Goal: Information Seeking & Learning: Check status

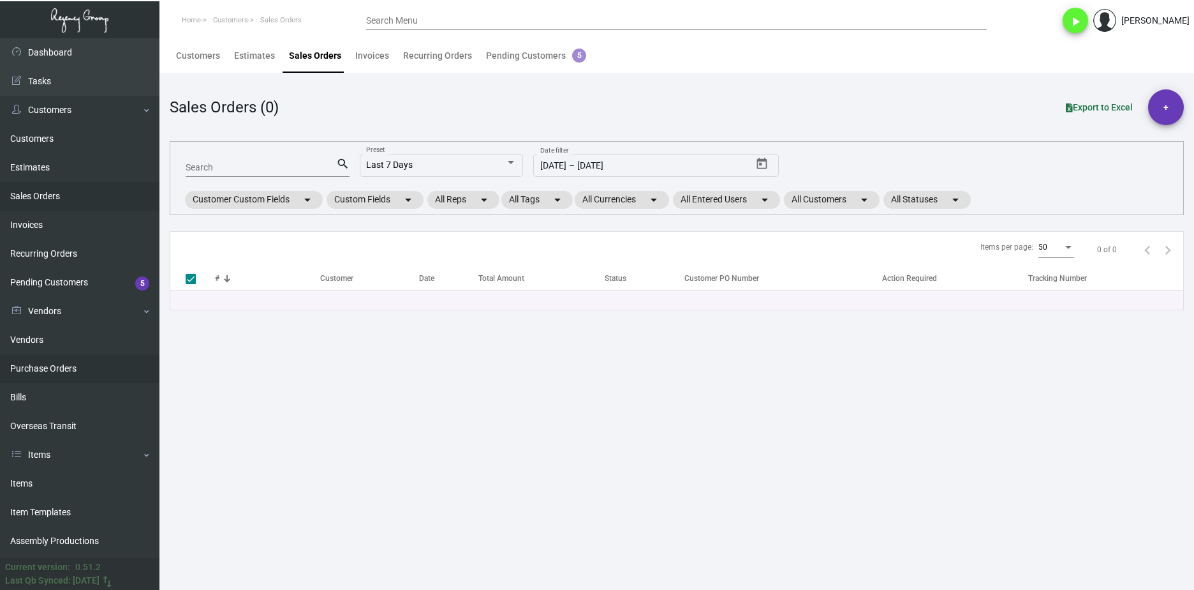
click at [78, 361] on link "Purchase Orders" at bounding box center [80, 368] width 160 height 29
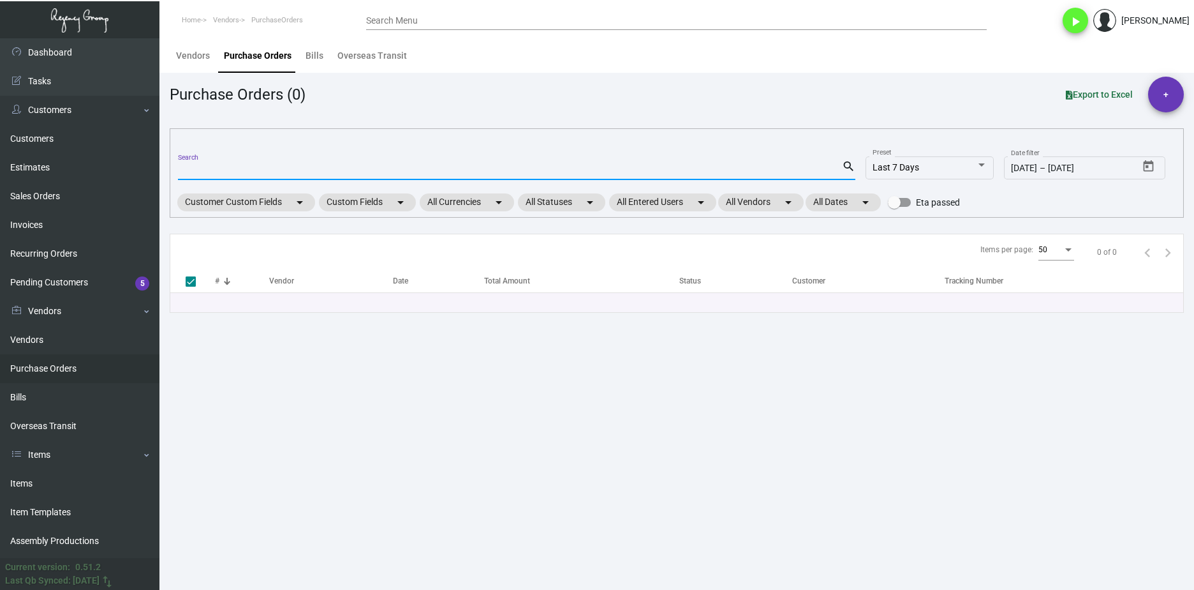
click at [209, 168] on input "Search" at bounding box center [510, 170] width 664 height 10
paste input "101927"
type input "101927"
checkbox input "false"
type input "101927"
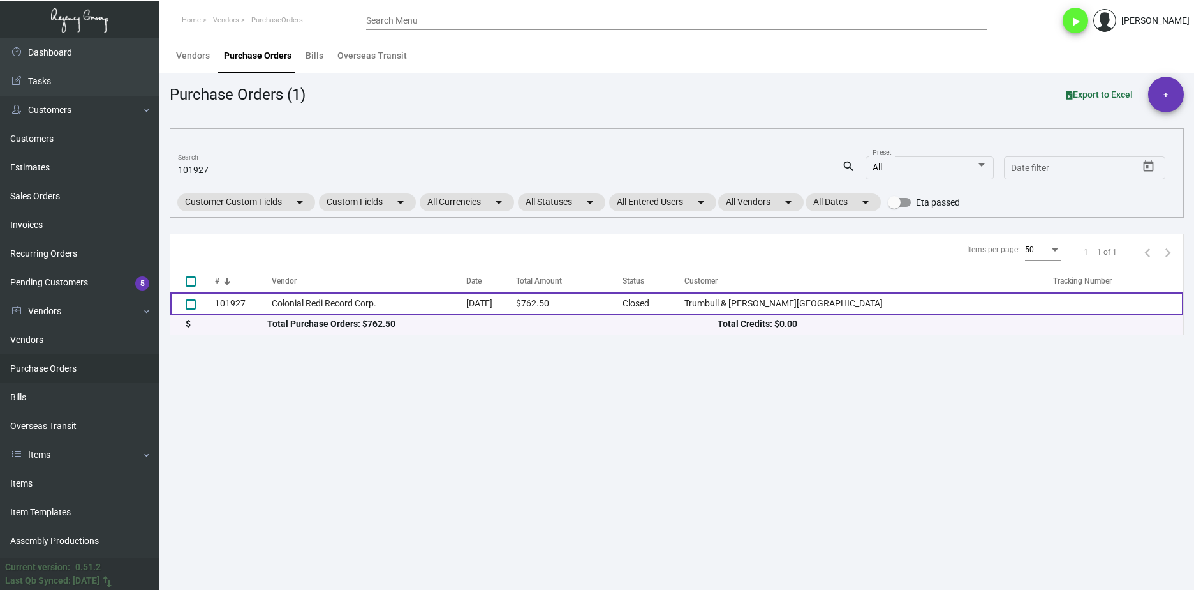
click at [289, 307] on td "Colonial Redi Record Corp." at bounding box center [369, 303] width 195 height 22
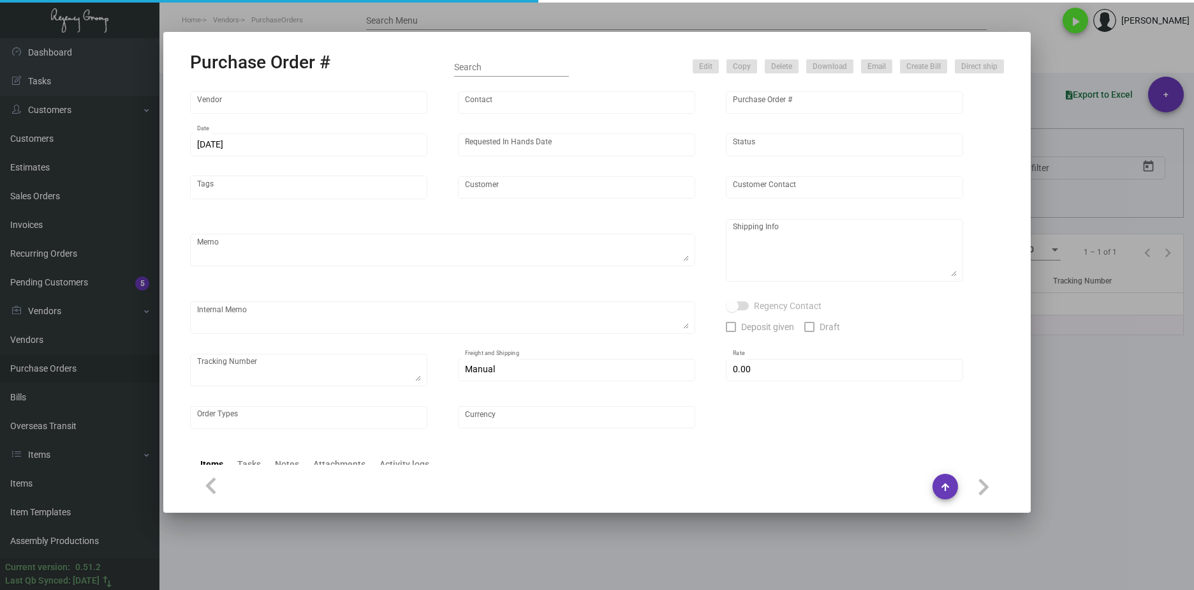
type input "Colonial Redi Record Corp."
type input "[PERSON_NAME]"
type input "101927"
type input "[DATE]"
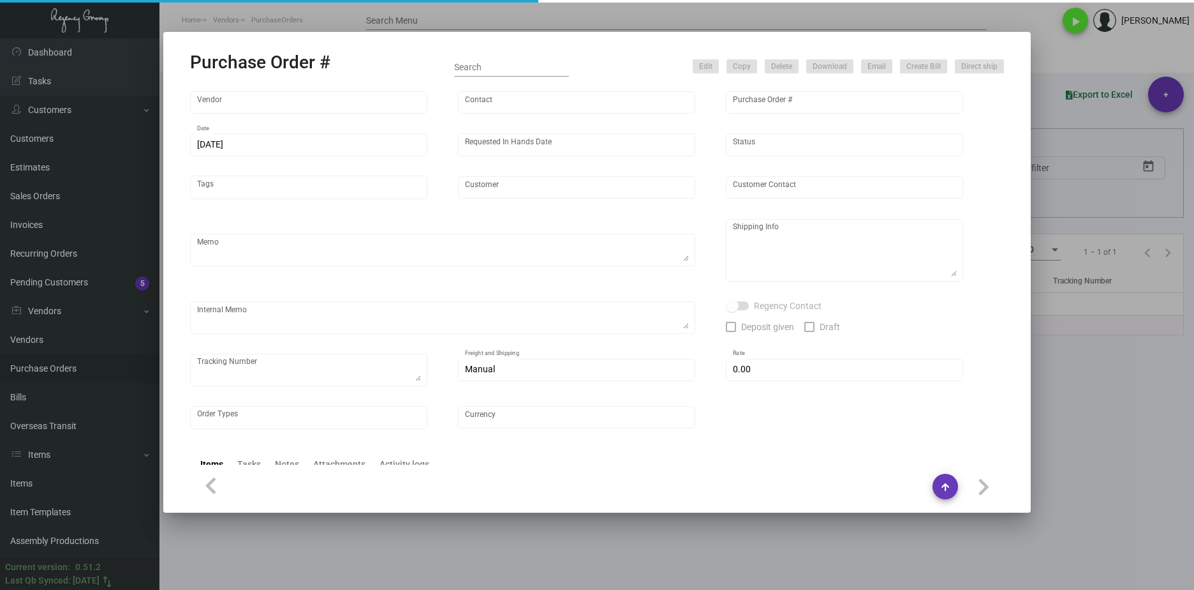
type input "Trumbull & [PERSON_NAME][GEOGRAPHIC_DATA]"
type input "[PERSON_NAME]"
type textarea "PLEASE SEND PDF PROOFS TO OUR ART TEAM ; [EMAIL_ADDRESS][DOMAIN_NAME] WITH ME I…"
type textarea "[PERSON_NAME] & [PERSON_NAME] Hotel - [PERSON_NAME] [STREET_ADDRESS][PERSON_NAM…"
type textarea "10.31 - Proofs sent over; APPROVED."
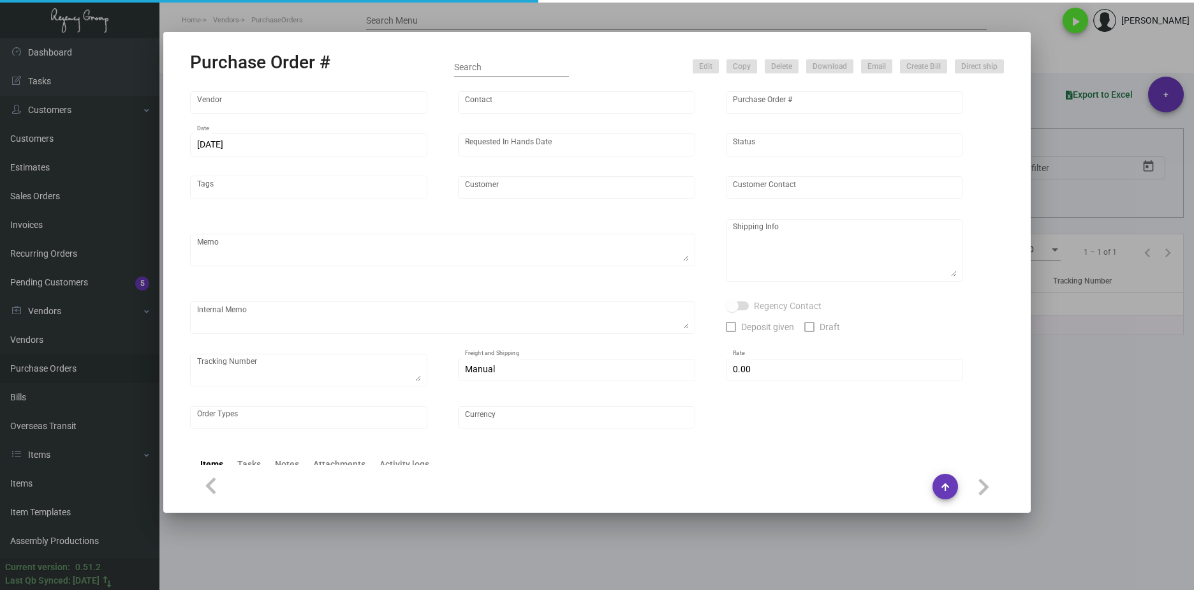
type input "$ 0.00"
type input "United States Dollar $"
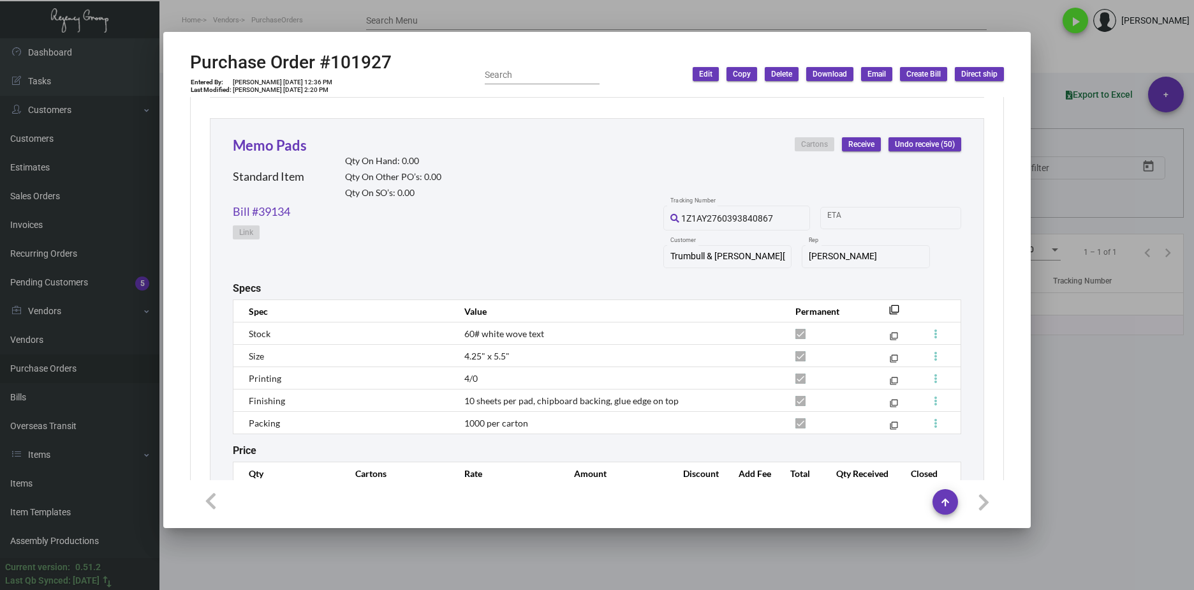
scroll to position [1096, 0]
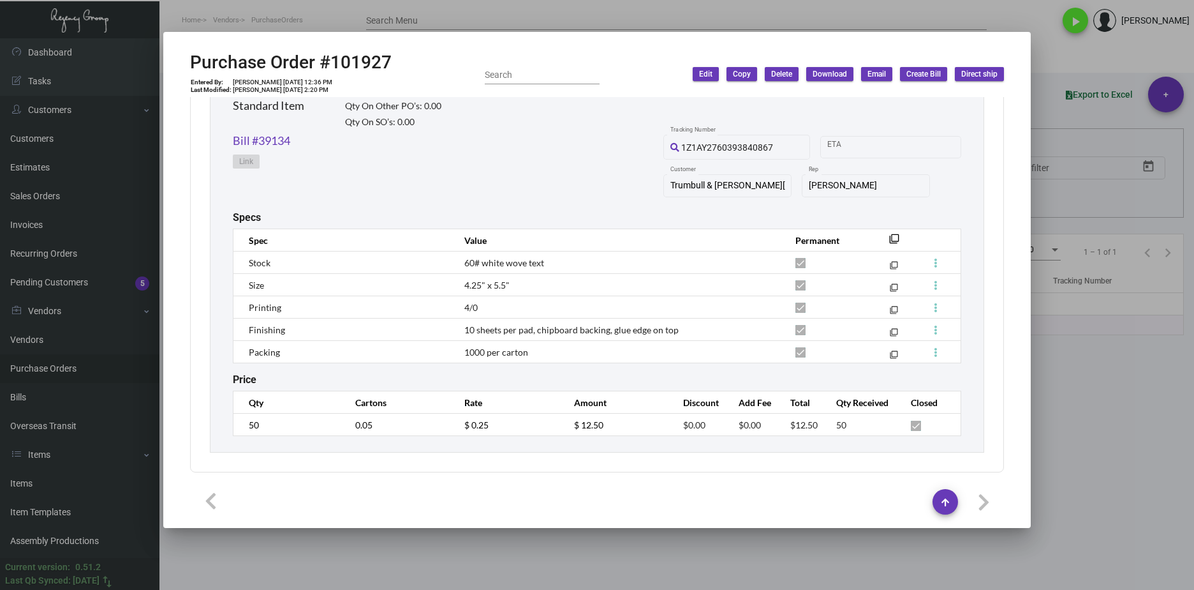
click at [526, 15] on div at bounding box center [597, 295] width 1194 height 590
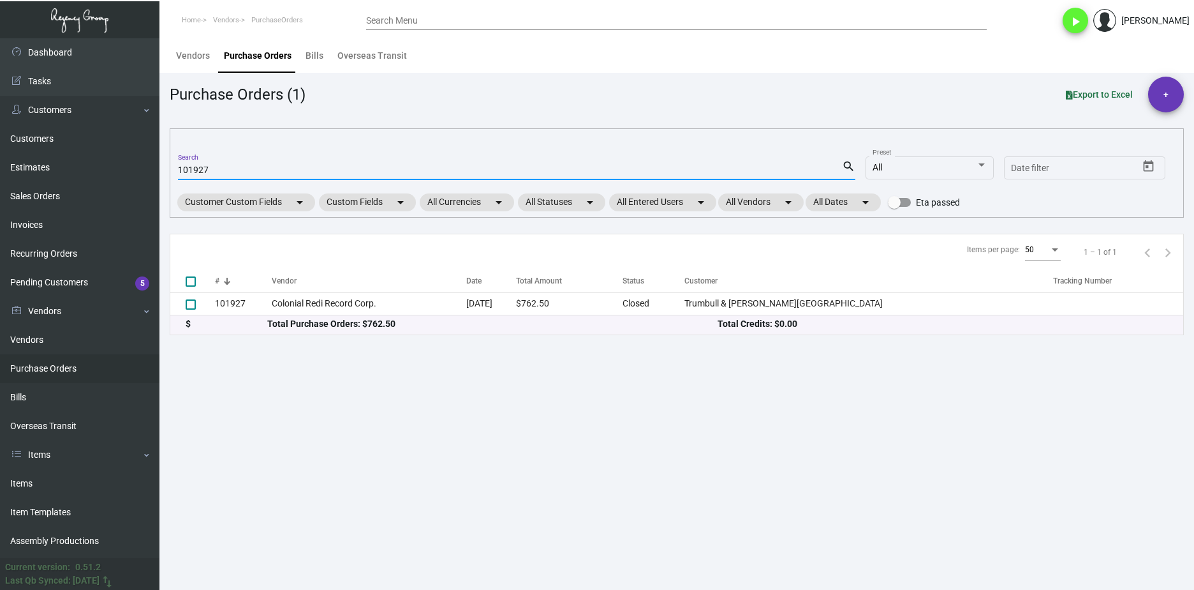
click at [244, 174] on input "101927" at bounding box center [510, 170] width 664 height 10
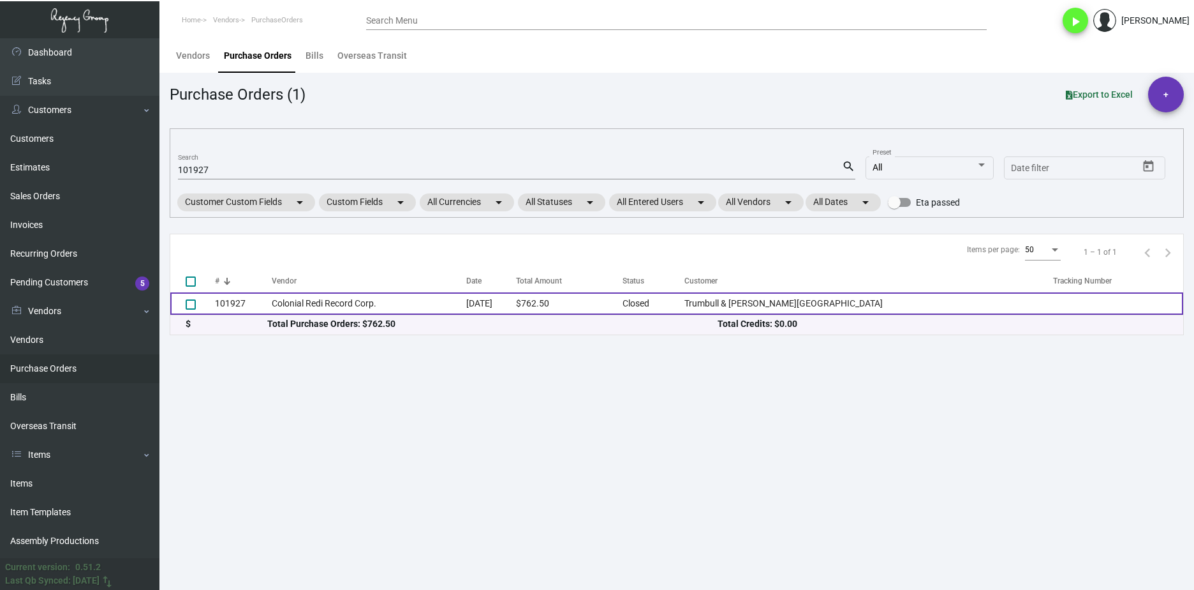
click at [322, 306] on td "Colonial Redi Record Corp." at bounding box center [369, 303] width 195 height 22
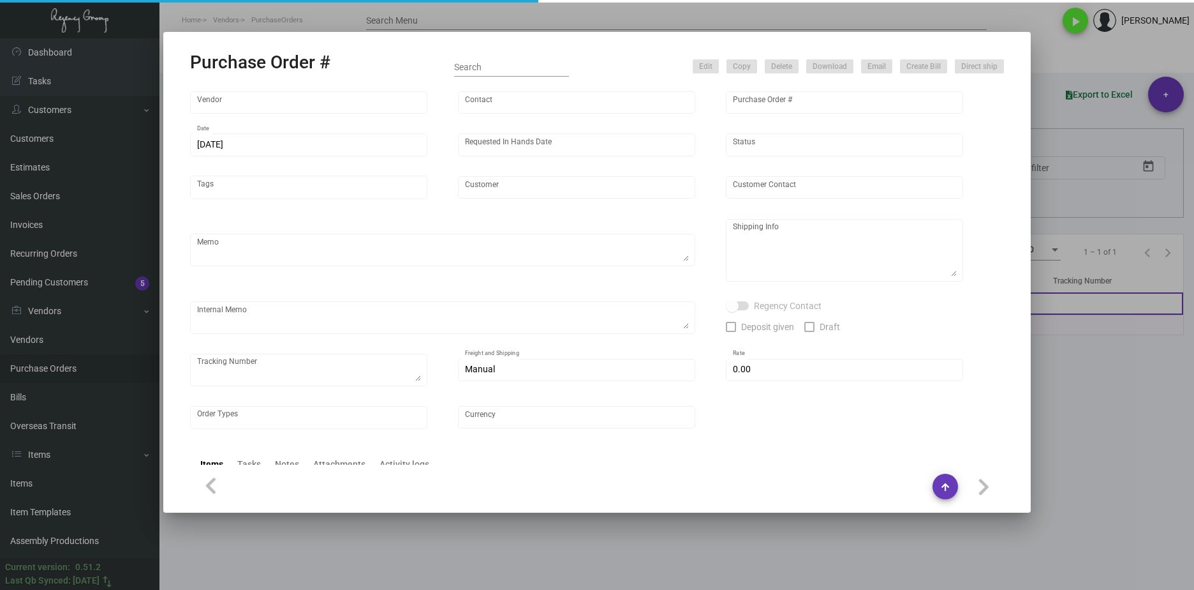
type input "Colonial Redi Record Corp."
type input "[PERSON_NAME]"
type input "101927"
type input "[DATE]"
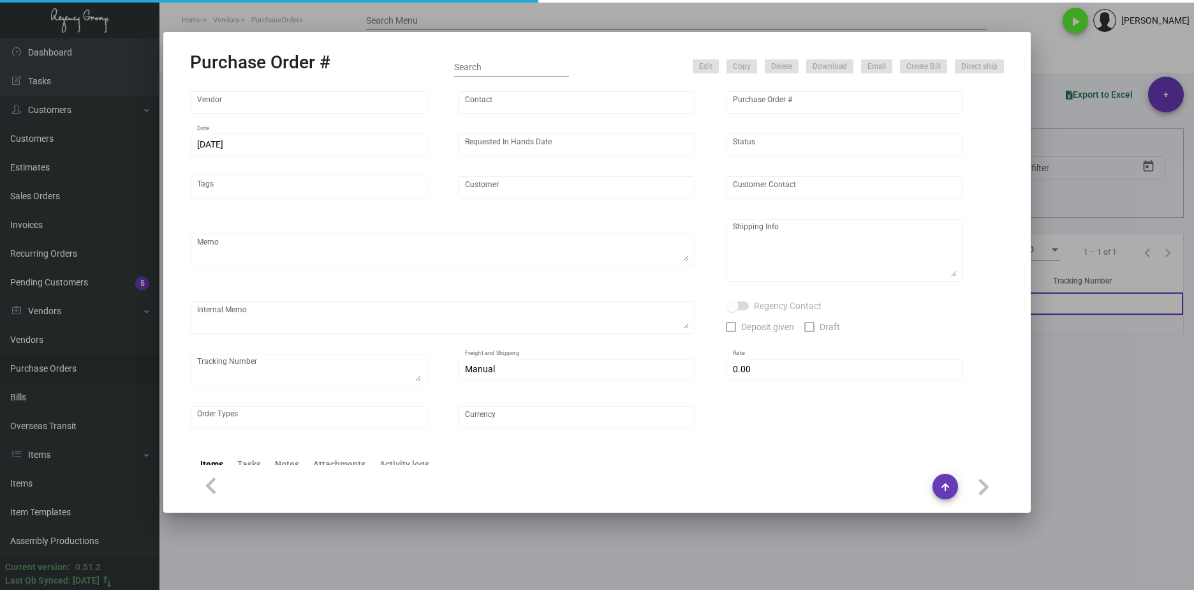
type input "Trumbull & [PERSON_NAME][GEOGRAPHIC_DATA]"
type input "[PERSON_NAME]"
type textarea "PLEASE SEND PDF PROOFS TO OUR ART TEAM ; [EMAIL_ADDRESS][DOMAIN_NAME] WITH ME I…"
type textarea "[PERSON_NAME] & [PERSON_NAME] Hotel - [PERSON_NAME] [STREET_ADDRESS][PERSON_NAM…"
type textarea "10.31 - Proofs sent over; APPROVED."
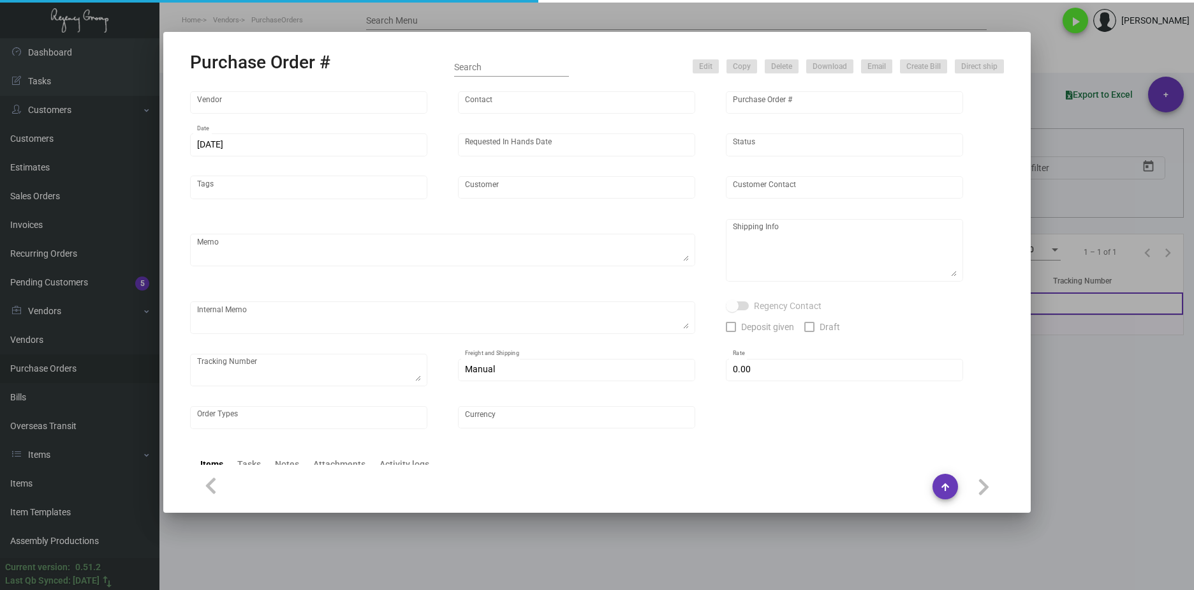
type input "$ 0.00"
type input "United States Dollar $"
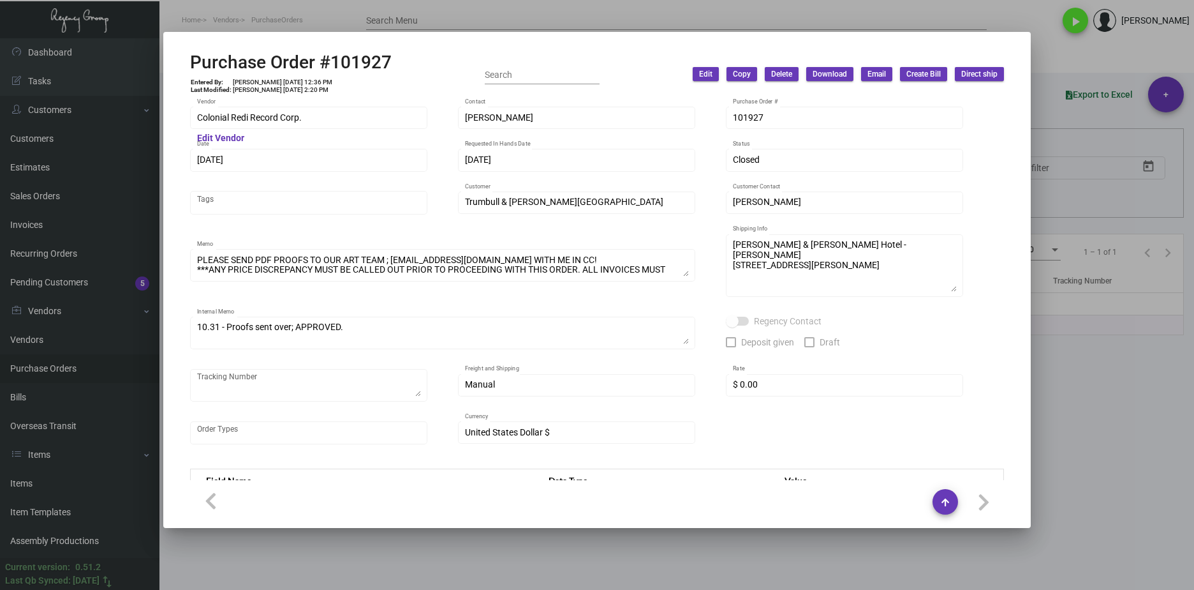
click at [295, 72] on h2 "Purchase Order #101927" at bounding box center [291, 63] width 202 height 22
drag, startPoint x: 290, startPoint y: 79, endPoint x: 261, endPoint y: 79, distance: 28.7
click at [261, 79] on td "[PERSON_NAME] [DATE] 12:36 PM" at bounding box center [282, 82] width 101 height 8
copy td "[DATE],"
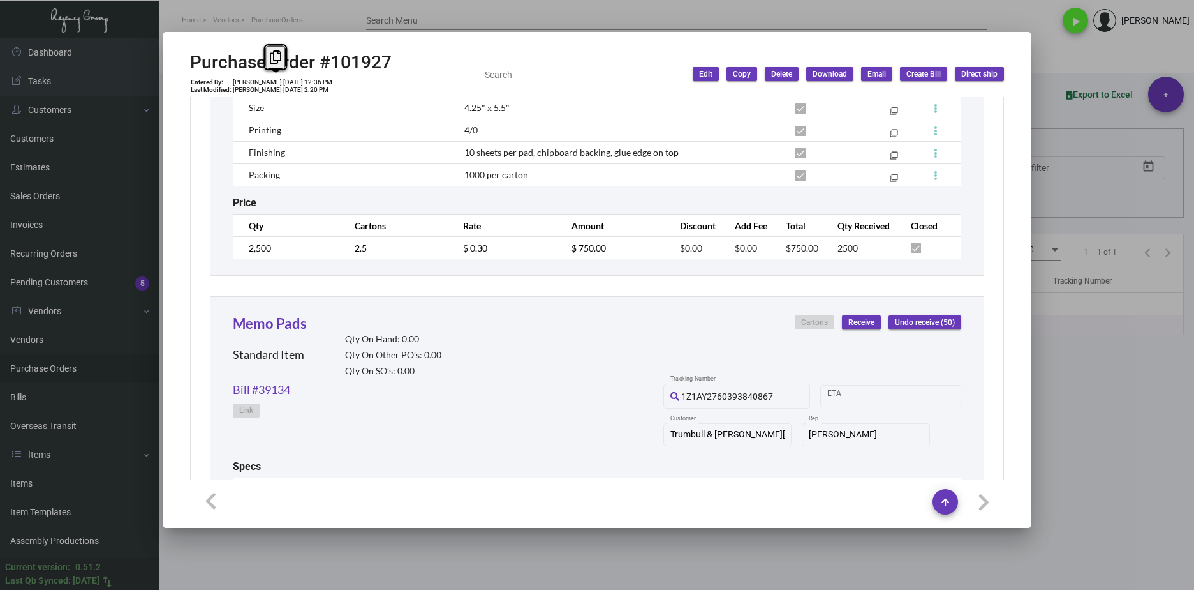
scroll to position [840, 0]
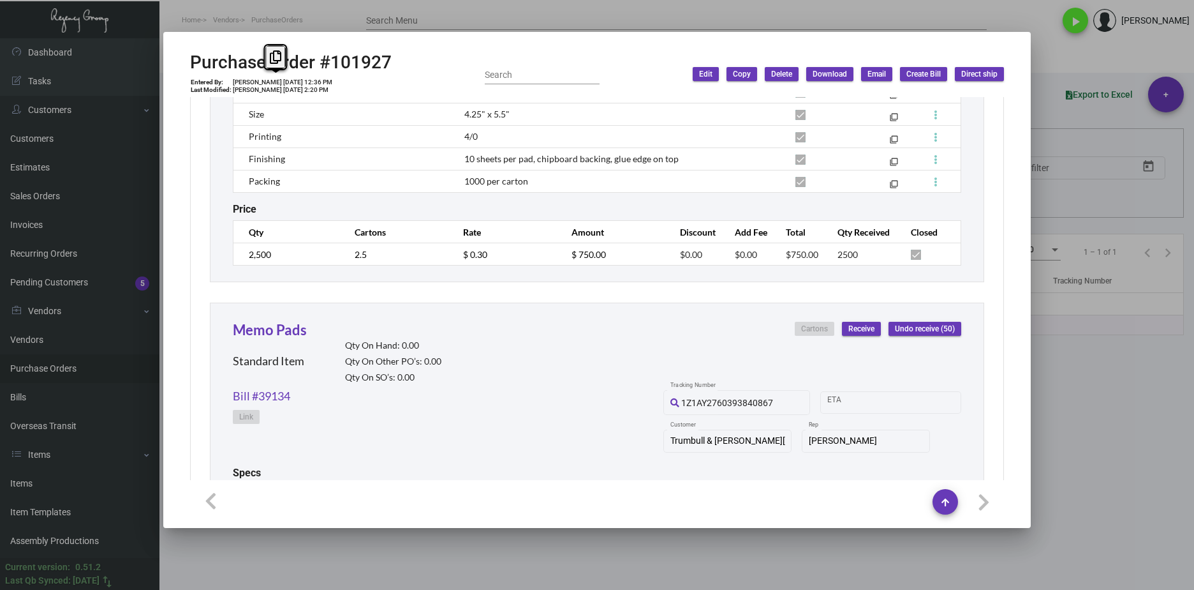
drag, startPoint x: 580, startPoint y: 265, endPoint x: 519, endPoint y: 260, distance: 60.8
click at [578, 265] on td "$ 750.00" at bounding box center [613, 254] width 108 height 22
click at [416, 253] on tr "2,500 2.5 $ 0.30 $ 750.00 $0.00 $0.00 $750.00 2500" at bounding box center [598, 254] width 728 height 22
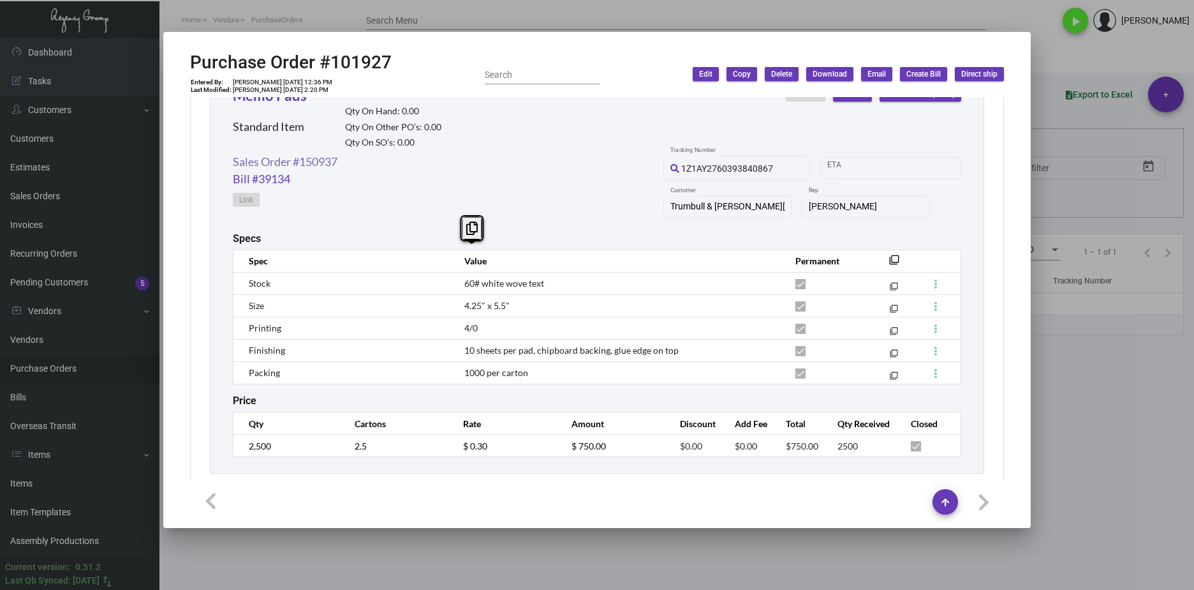
click at [307, 159] on link "Sales Order #150937" at bounding box center [285, 161] width 105 height 17
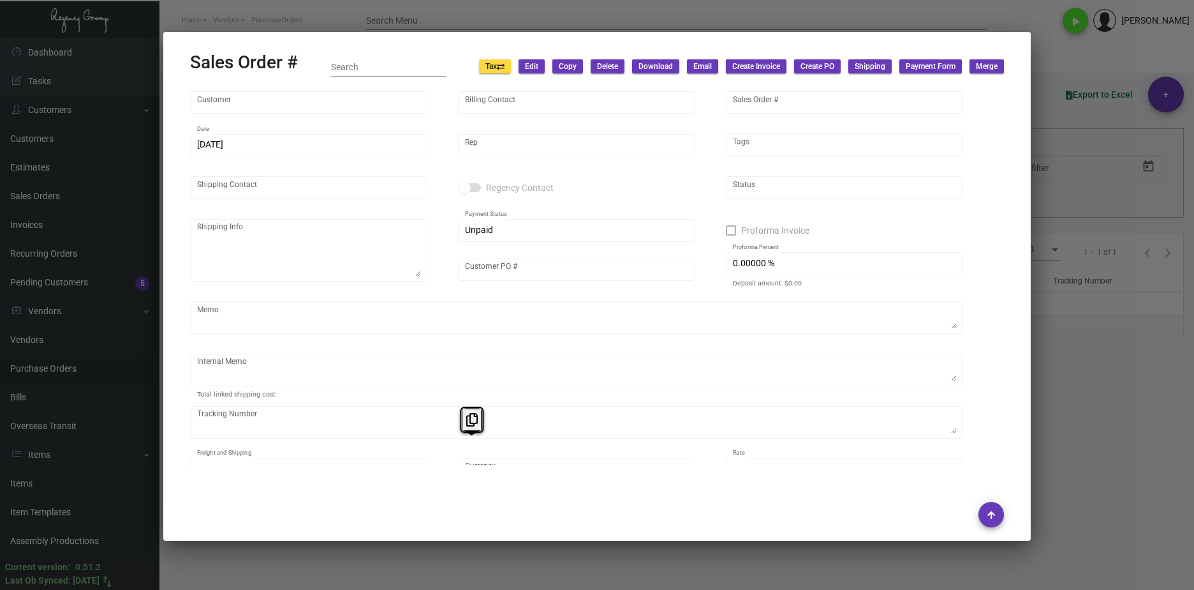
type input "Trumbull & [PERSON_NAME][GEOGRAPHIC_DATA]"
type input "INVOICE INVOICE"
type input "150937"
type input "[DATE]"
type input "[PERSON_NAME]"
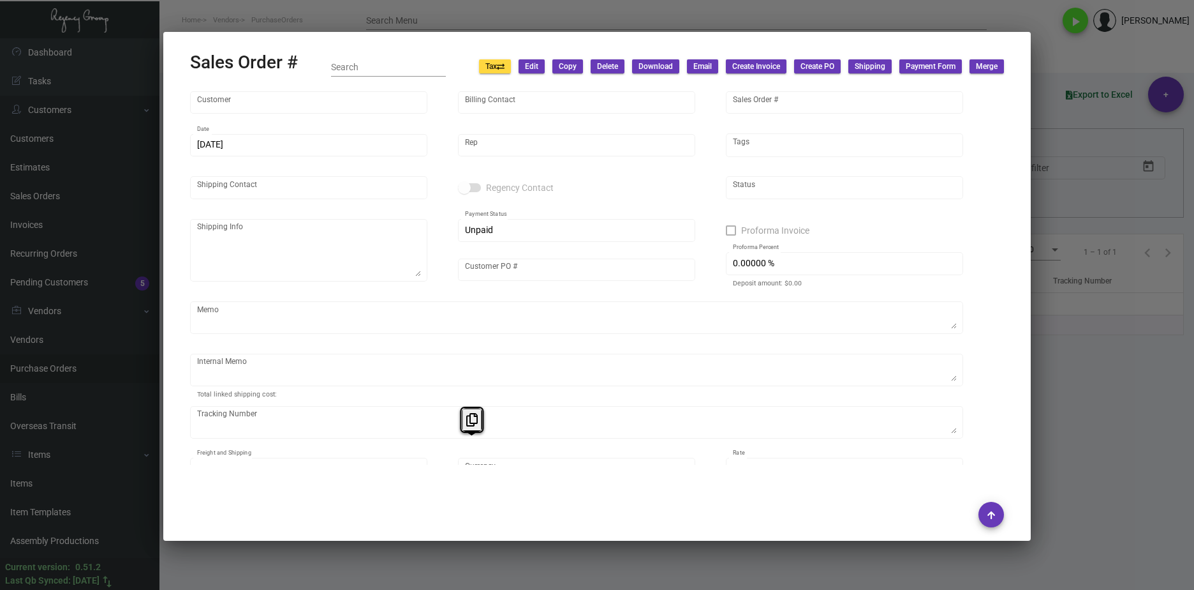
type input "[PERSON_NAME]"
type textarea "[PERSON_NAME] & [PERSON_NAME] Hotel - [PERSON_NAME] [STREET_ADDRESS][PERSON_NAM…"
type input "[PERSON_NAME]"
type textarea "[DATE] Shipped from [GEOGRAPHIC_DATA] by UPS Ground Cost $61.14"
type input "United States Dollar $"
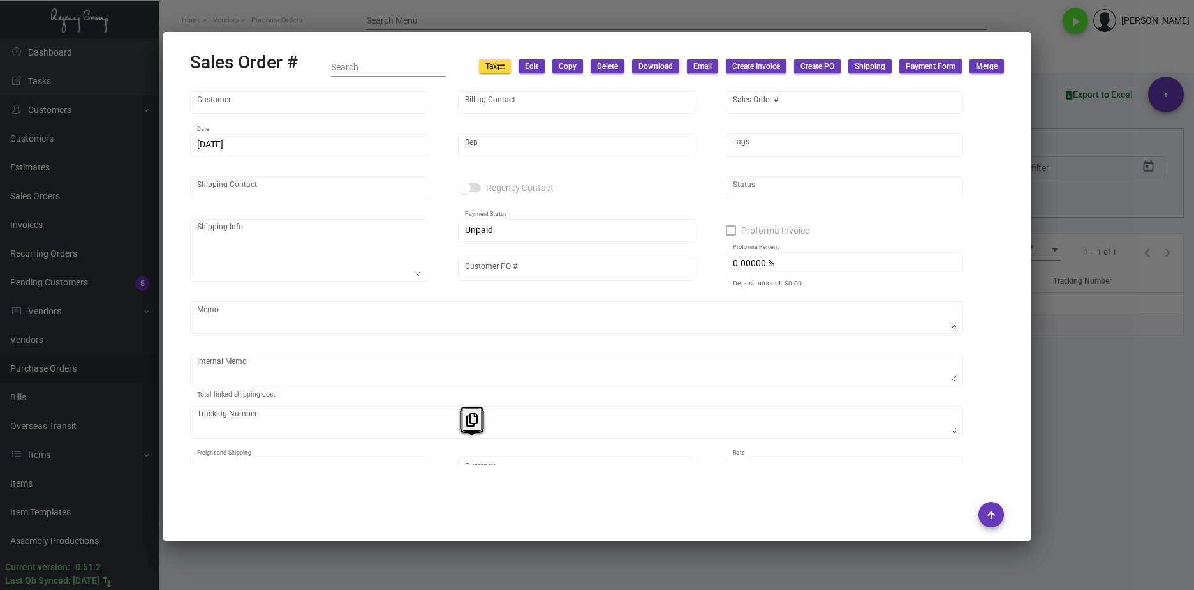
type input "$ 98.94"
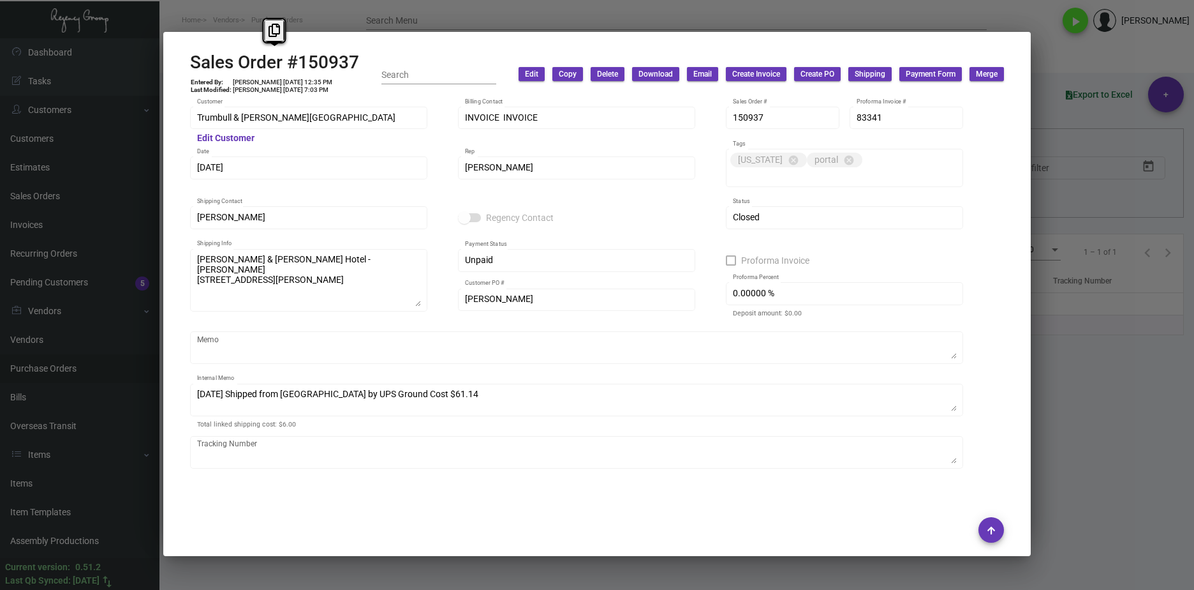
drag, startPoint x: 330, startPoint y: 60, endPoint x: 191, endPoint y: 62, distance: 138.5
click at [191, 62] on div "Sales Order #150937 Entered By: [PERSON_NAME] [DATE] 12:35 PM Last Modified: [P…" at bounding box center [597, 74] width 814 height 45
copy h2 "Sales Order #150937"
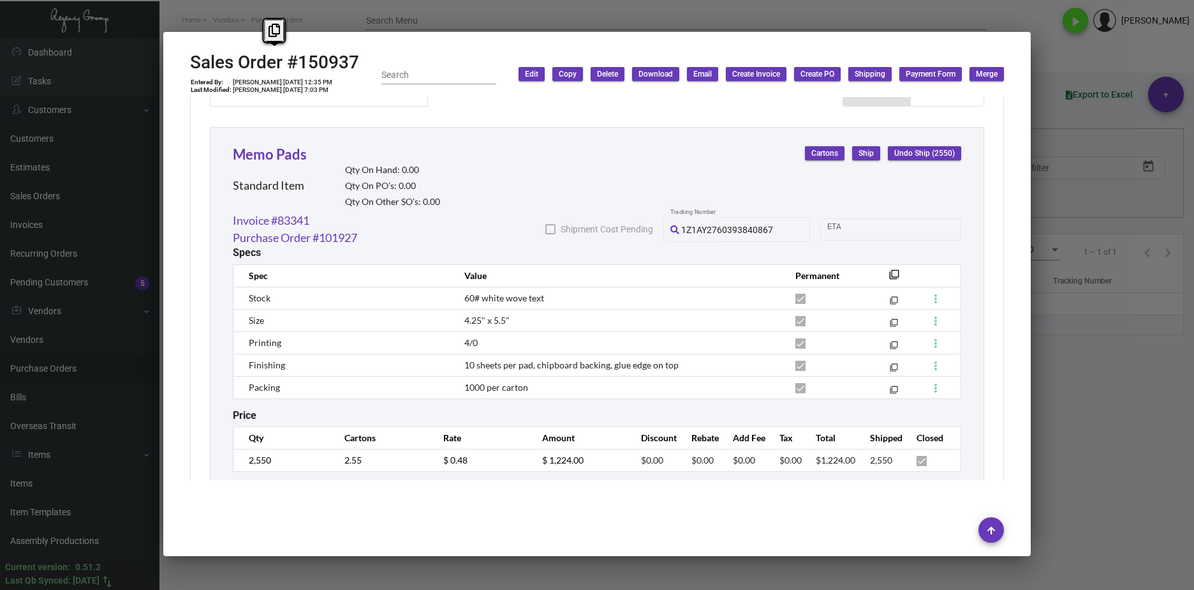
scroll to position [701, 0]
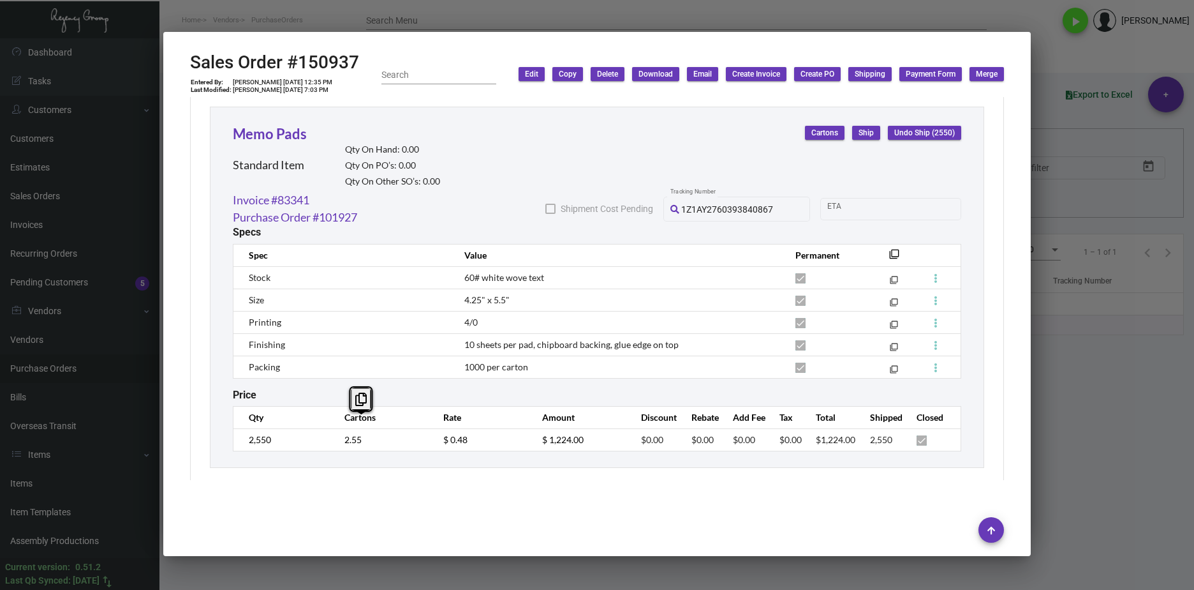
drag, startPoint x: 479, startPoint y: 433, endPoint x: 422, endPoint y: 433, distance: 56.2
click at [422, 433] on tr "2,550 2.55 $ 0.48 $ 1,224.00 $0.00 $0.00 $0.00 $0.00 $1,224.00 2,550" at bounding box center [598, 439] width 728 height 22
copy input
click at [304, 6] on div at bounding box center [597, 295] width 1194 height 590
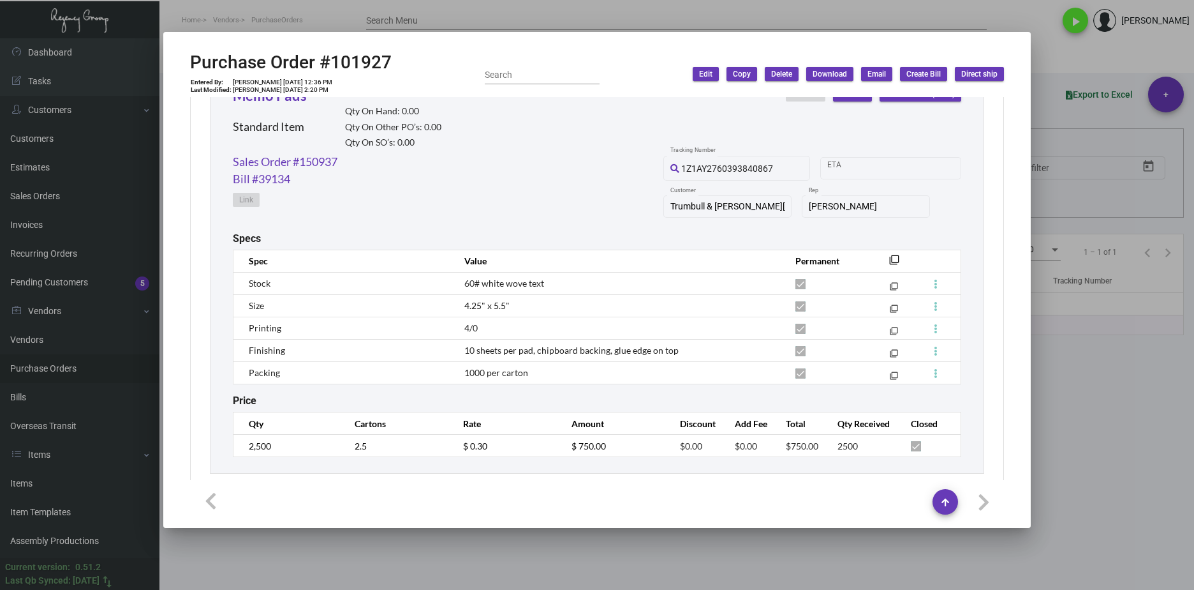
click at [297, 27] on div at bounding box center [597, 295] width 1194 height 590
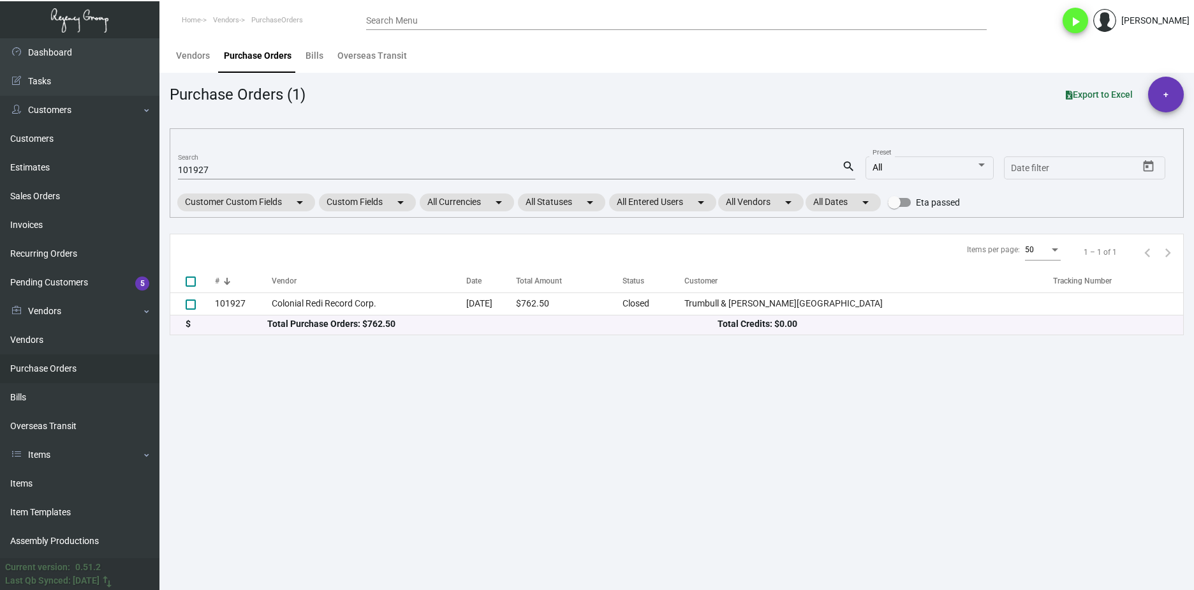
click at [200, 172] on input "101927" at bounding box center [510, 170] width 664 height 10
paste input "98174"
type input "98174"
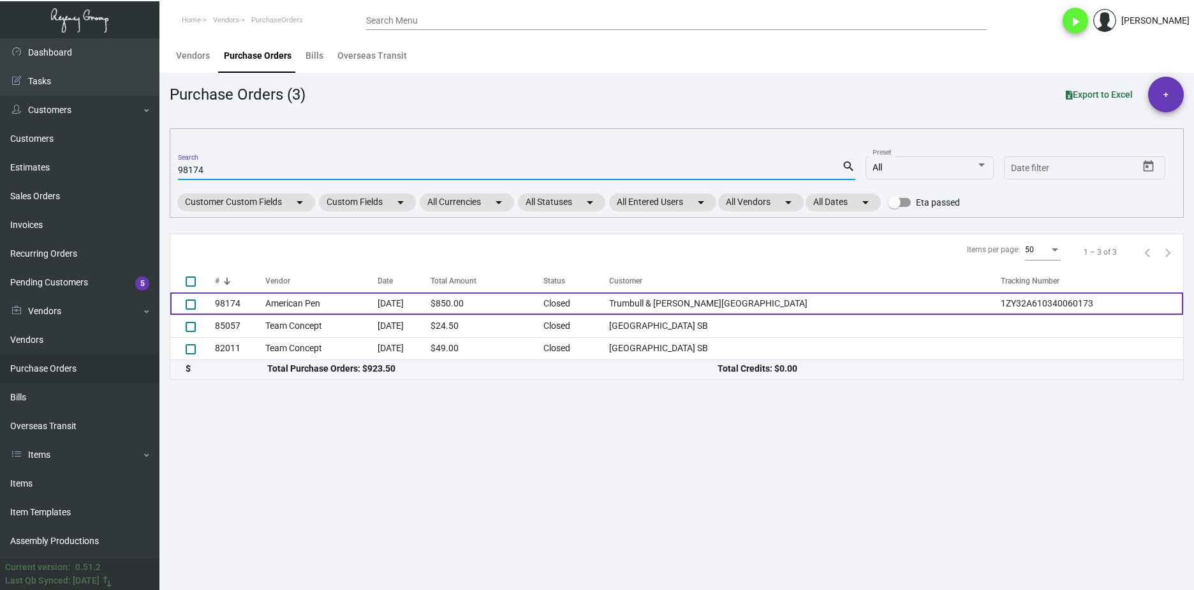
click at [299, 304] on td "American Pen" at bounding box center [321, 303] width 112 height 22
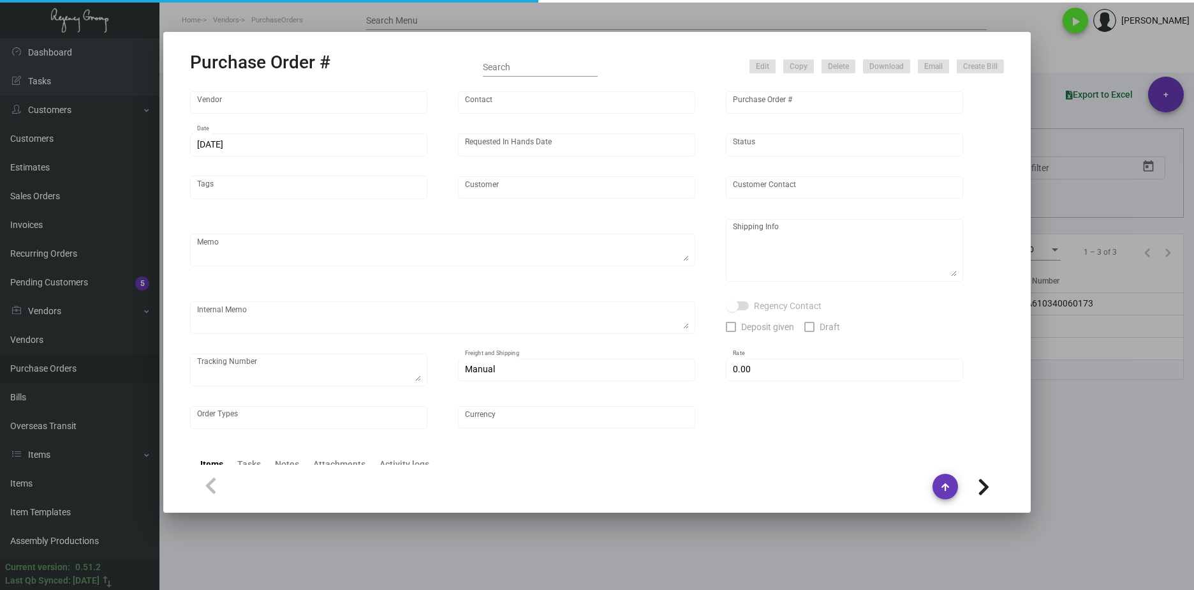
type input "American Pen"
type input "98174"
type input "[DATE]"
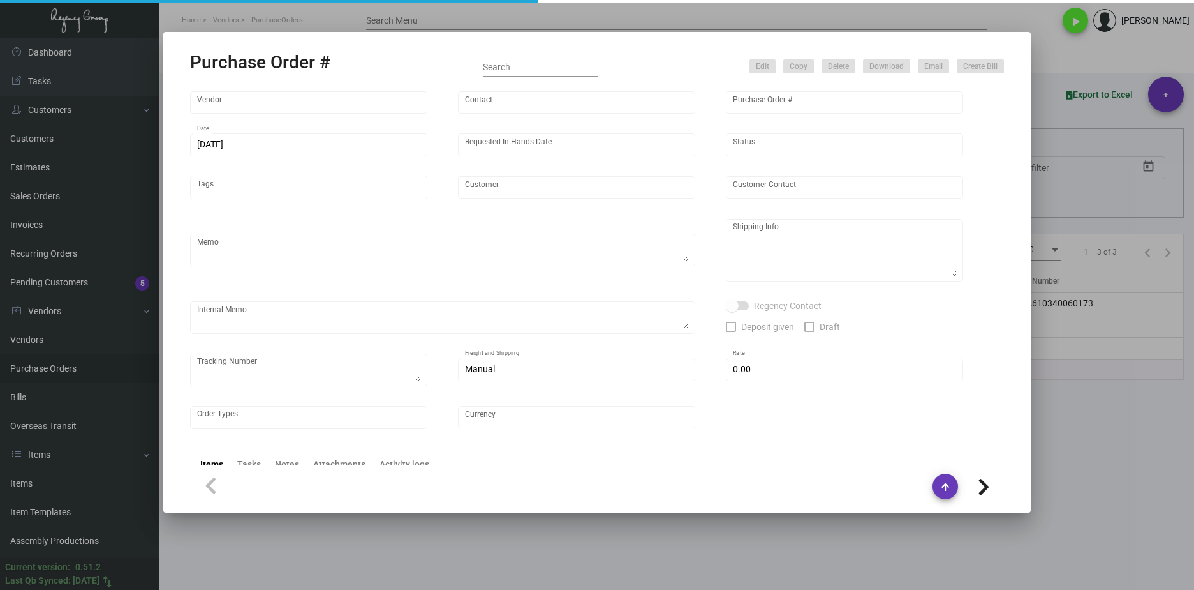
type input "Trumbull & [PERSON_NAME][GEOGRAPHIC_DATA]"
type input "[PERSON_NAME]"
type textarea "Item# CT-063 / When ready to ship, contact: [EMAIL_ADDRESS][DOMAIN_NAME] for al…"
type textarea "Trumbull & [PERSON_NAME] Hotel - [PERSON_NAME] [STREET_ADDRESS][PERSON_NAME]"
type textarea "1ZY32A610340060173"
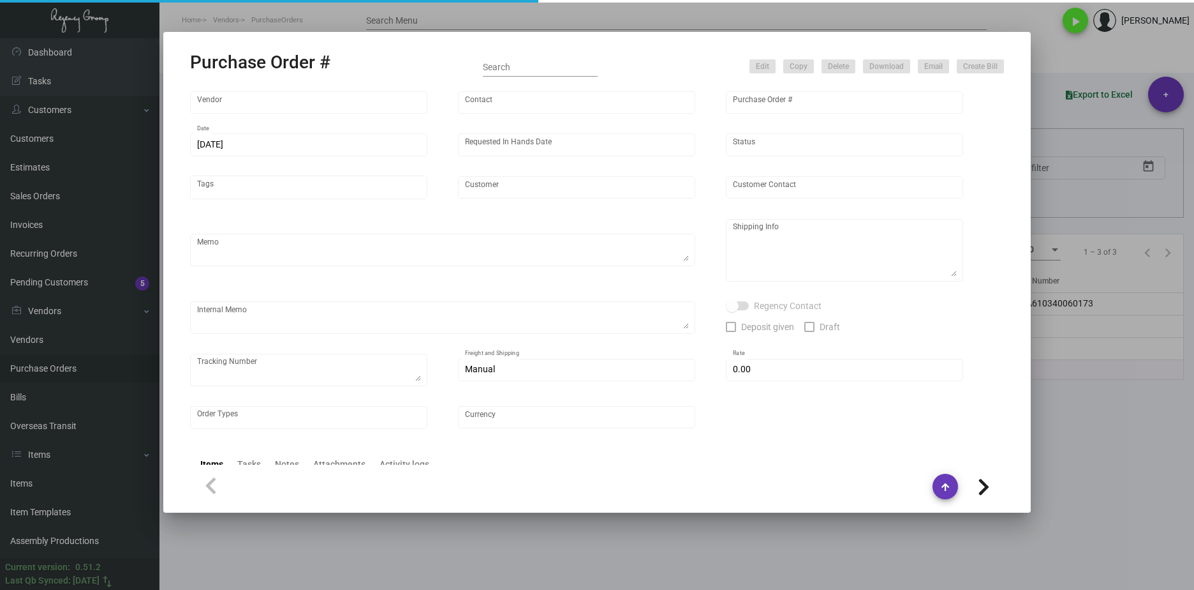
type input "$ 0.00"
type input "United States Dollar $"
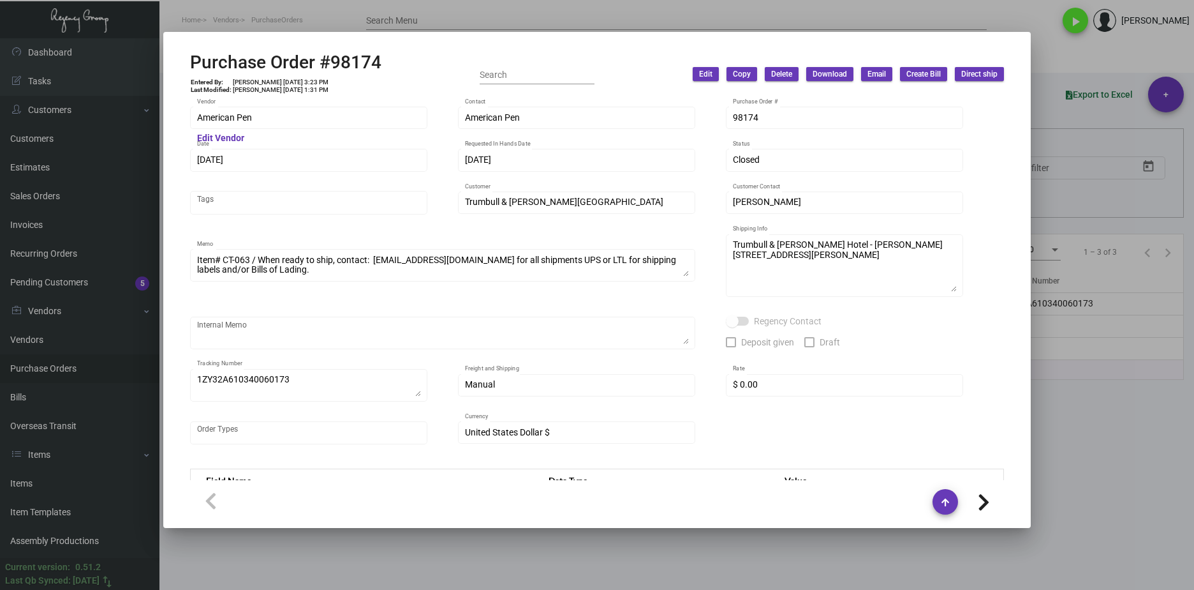
click at [265, 124] on div "American Pen Vendor" at bounding box center [309, 117] width 224 height 25
click at [137, 112] on div "Purchase Order #98174 Entered By: [PERSON_NAME] [DATE] 3:23 PM Last Modified: […" at bounding box center [597, 295] width 1194 height 590
click at [278, 79] on td "[PERSON_NAME] [DATE] 3:23 PM" at bounding box center [280, 82] width 97 height 8
drag, startPoint x: 285, startPoint y: 82, endPoint x: 270, endPoint y: 80, distance: 15.4
click at [268, 81] on td "[PERSON_NAME] [DATE] 3:23 PM" at bounding box center [280, 82] width 97 height 8
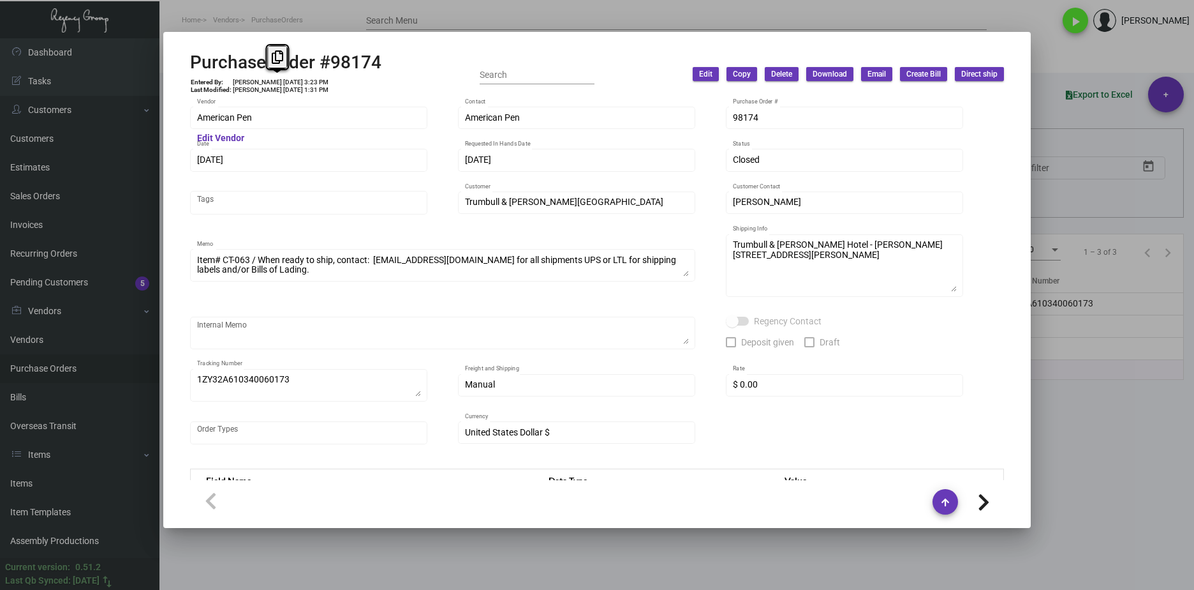
copy td "[DATE]"
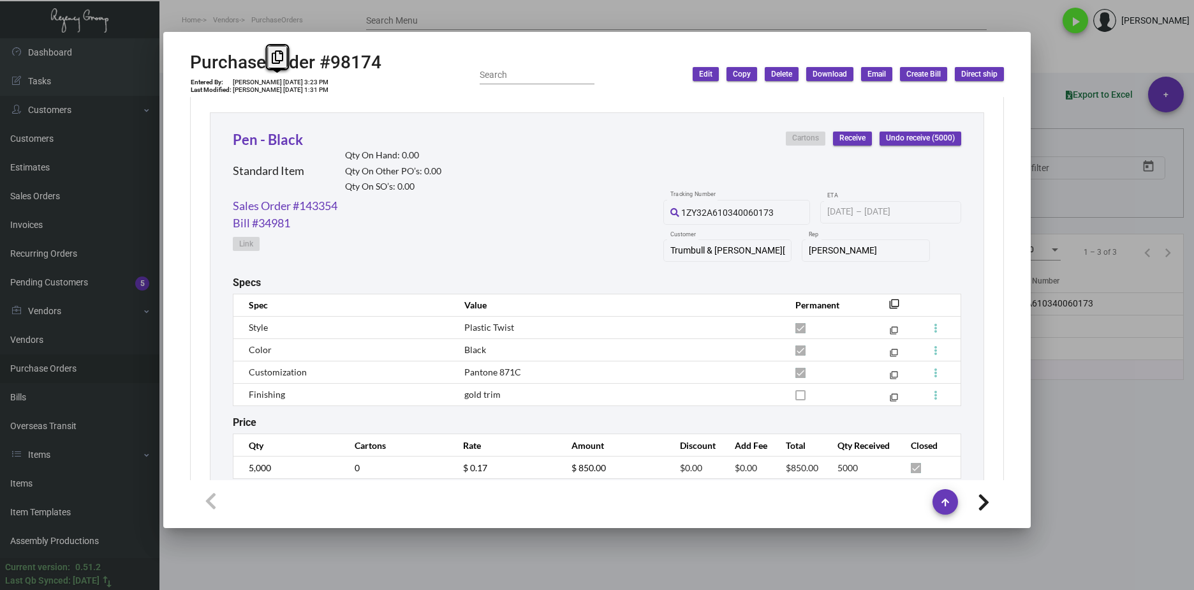
scroll to position [623, 0]
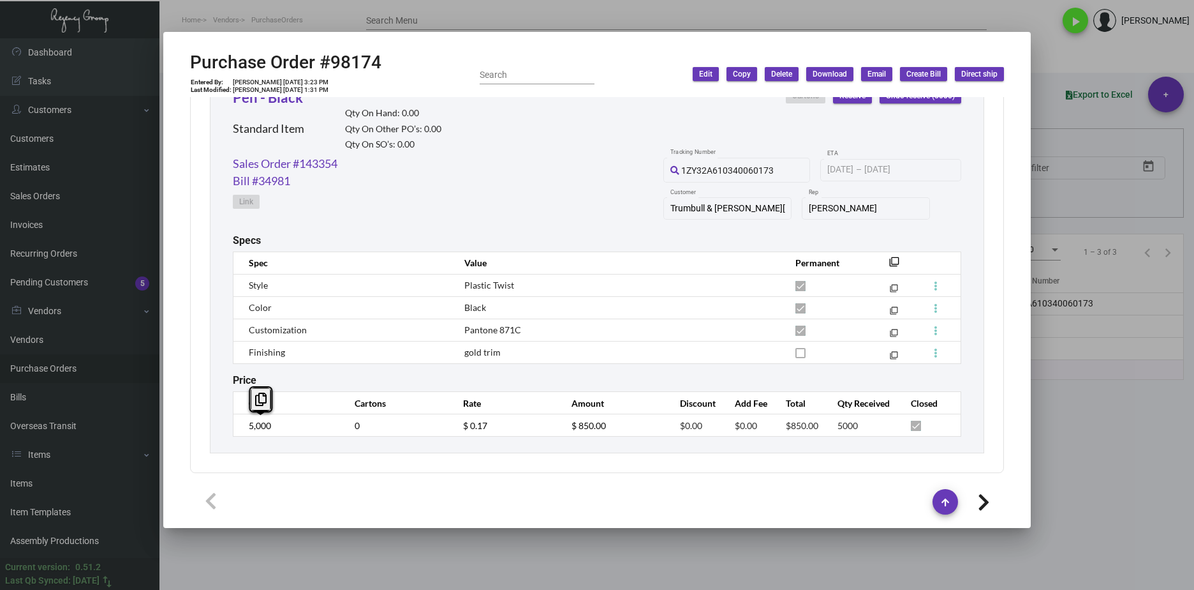
click at [234, 432] on td "5,000" at bounding box center [288, 425] width 108 height 22
drag, startPoint x: 519, startPoint y: 440, endPoint x: 512, endPoint y: 435, distance: 7.8
click at [519, 440] on div "Pen - Black Standard Item Qty On Hand: 0.00 Qty On Other PO’s: 0.00 Qty On SO’s…" at bounding box center [597, 261] width 775 height 383
click at [450, 426] on td "$ 0.17" at bounding box center [504, 425] width 108 height 22
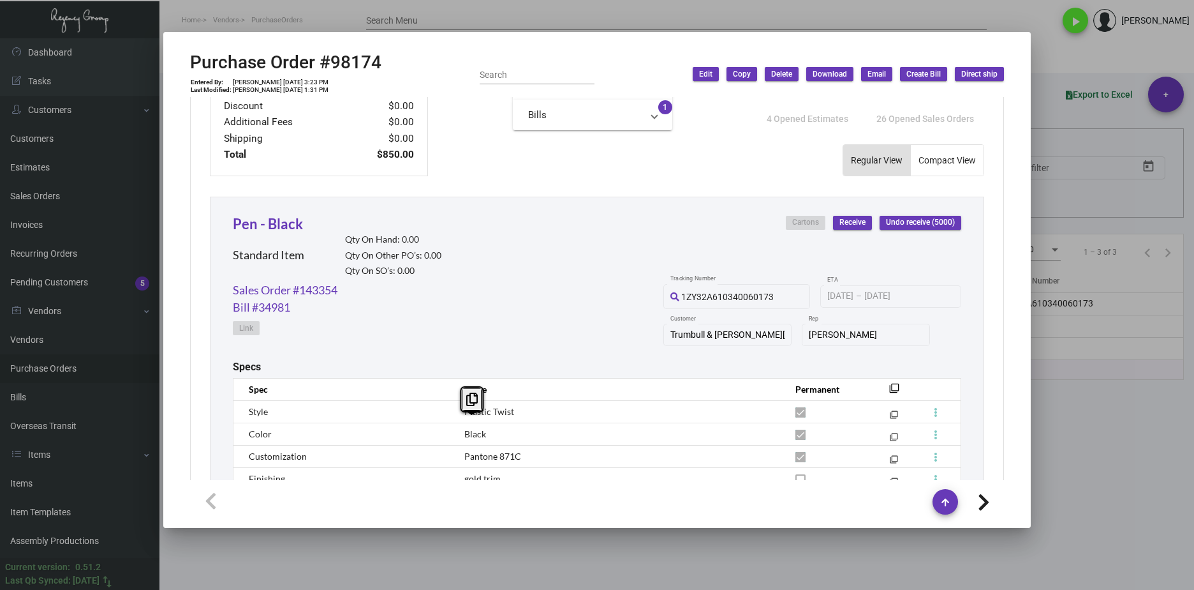
scroll to position [495, 0]
click at [324, 299] on link "Sales Order #143354" at bounding box center [285, 291] width 105 height 17
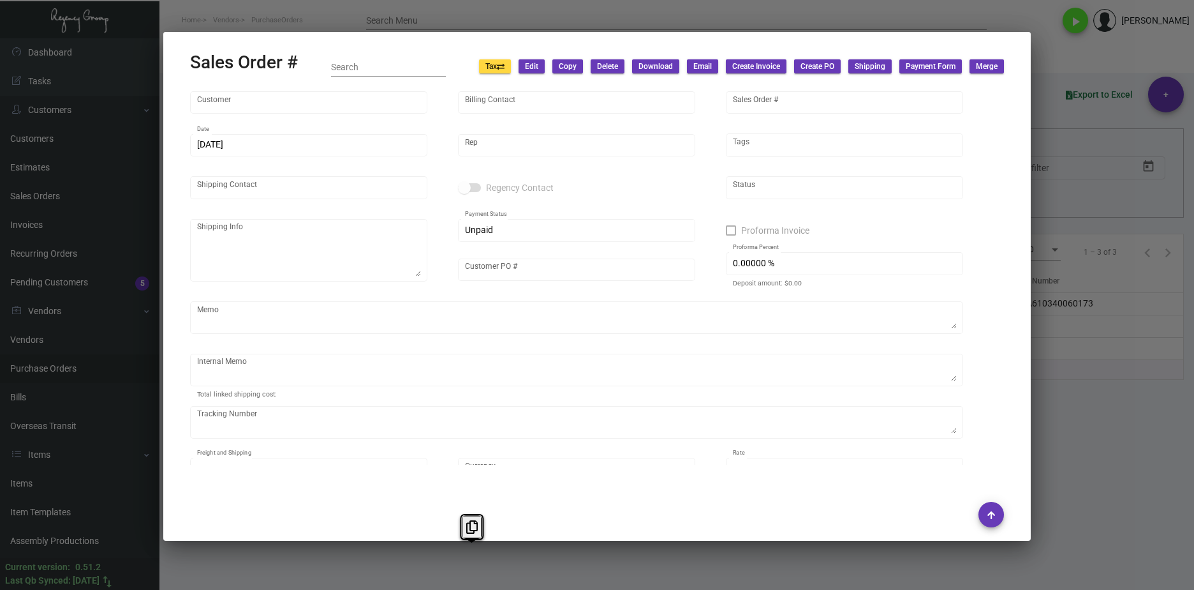
type input "Trumbull & [PERSON_NAME][GEOGRAPHIC_DATA]"
type input "INVOICE INVOICE"
type input "143354"
type input "[DATE]"
type input "[PERSON_NAME]"
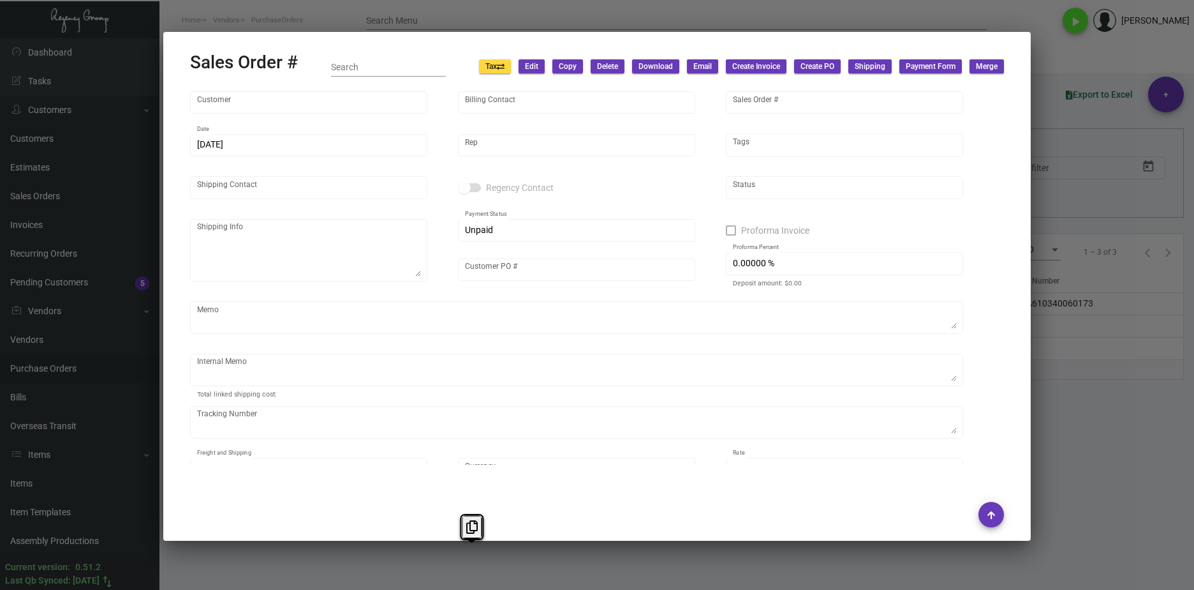
type input "[PERSON_NAME]"
type textarea "Trumbull & [PERSON_NAME] Hotel - [PERSON_NAME] [STREET_ADDRESS][PERSON_NAME]"
type input "ADY05032023"
type input "United States Dollar $"
type input "$ 58.74"
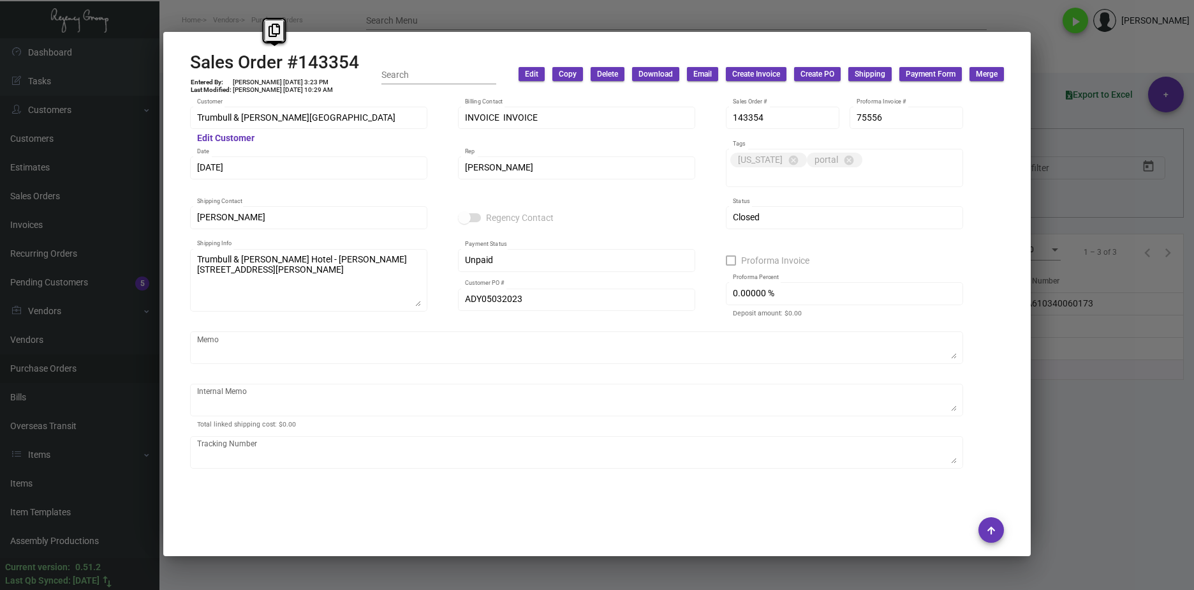
drag, startPoint x: 361, startPoint y: 61, endPoint x: 190, endPoint y: 67, distance: 171.1
click at [190, 67] on mat-dialog-container "Sales Order #143354 Entered By: [PERSON_NAME] [DATE] 3:23 PM Last Modified: [PE…" at bounding box center [597, 294] width 868 height 524
copy h2 "Sales Order #143354"
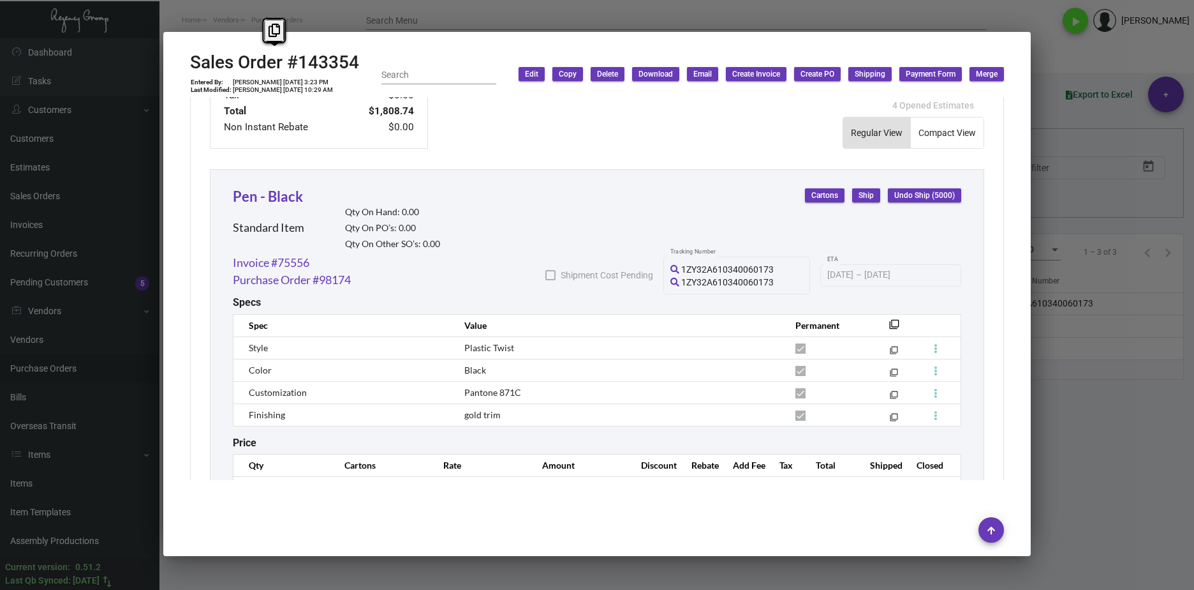
scroll to position [686, 0]
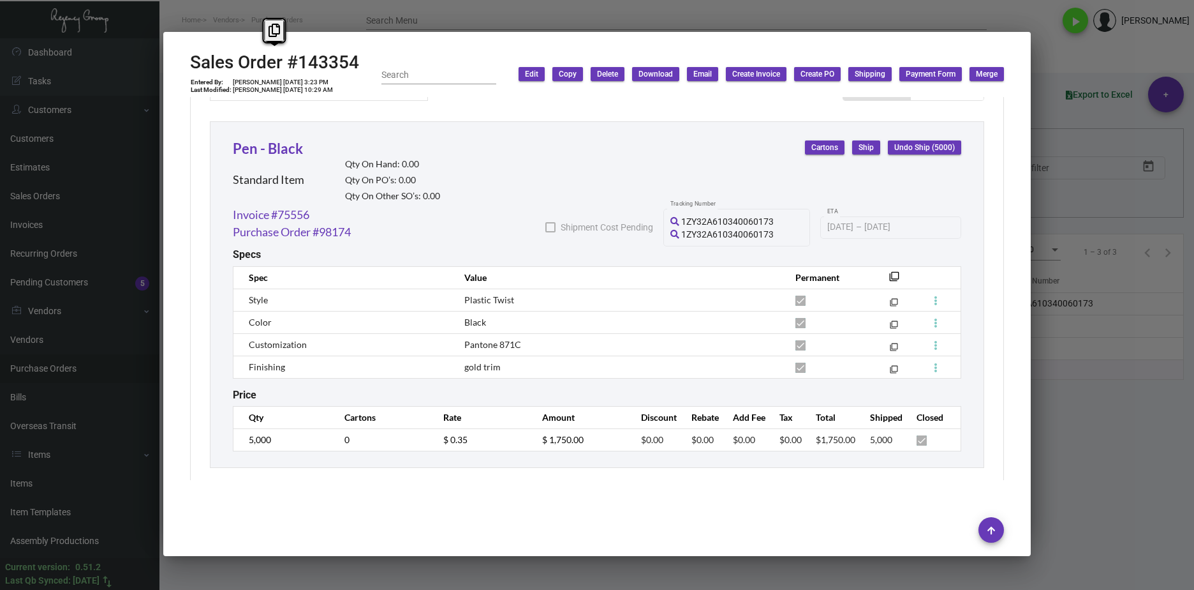
click at [403, 428] on tr "5,000 0 $ 0.35 $ 1,750.00 $0.00 $0.00 $0.00 $0.00 $1,750.00 5,000" at bounding box center [598, 439] width 728 height 22
